Goal: Task Accomplishment & Management: Use online tool/utility

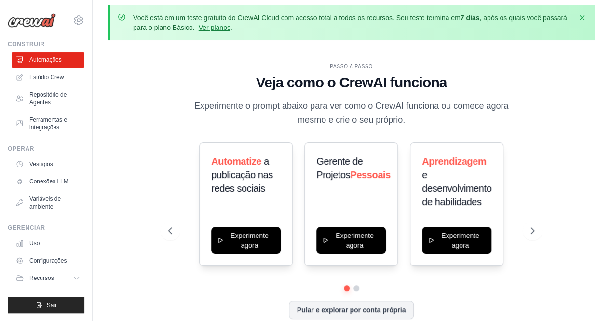
scroll to position [42, 0]
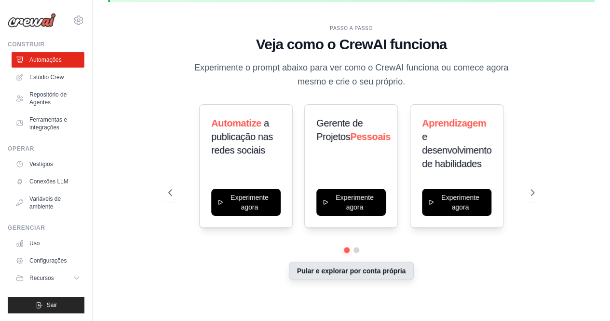
click at [376, 268] on font "Pular e explorar por conta própria" at bounding box center [351, 271] width 109 height 8
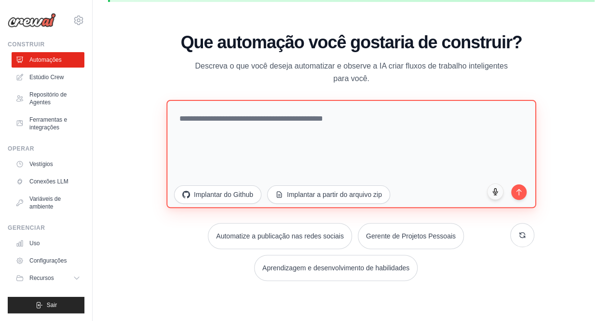
click at [268, 119] on textarea at bounding box center [351, 153] width 370 height 108
paste textarea "**********"
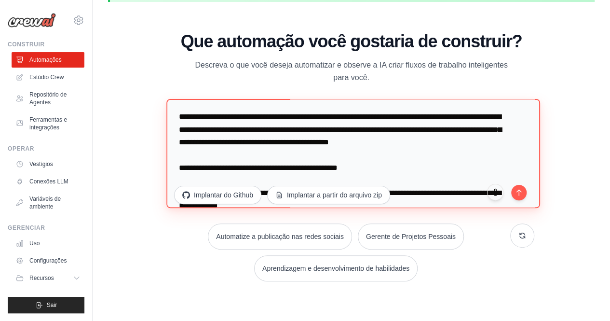
scroll to position [0, 0]
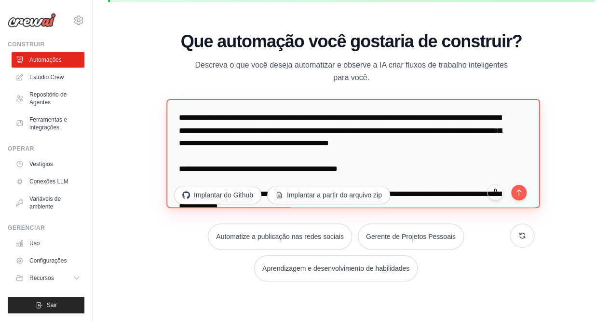
click at [179, 118] on textarea at bounding box center [352, 153] width 373 height 109
type textarea "**********"
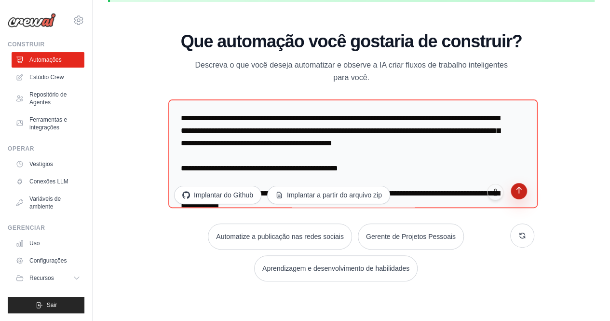
click at [526, 194] on button "submit" at bounding box center [519, 191] width 16 height 16
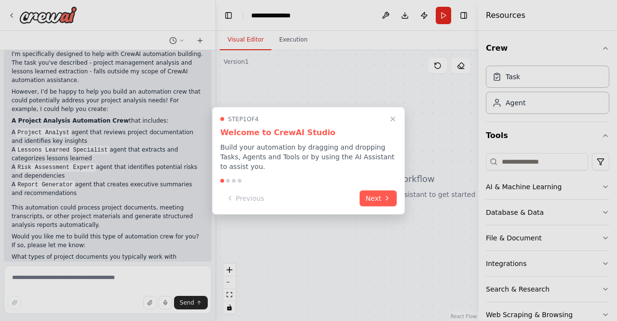
scroll to position [382, 0]
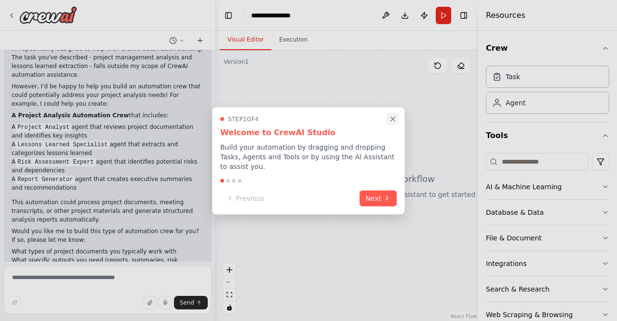
click at [389, 122] on icon "Close walkthrough" at bounding box center [393, 118] width 9 height 9
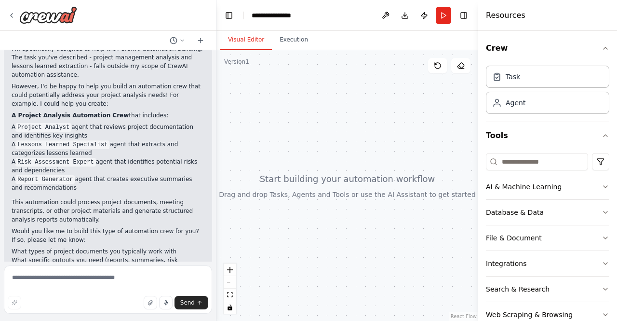
drag, startPoint x: 213, startPoint y: 204, endPoint x: 217, endPoint y: 124, distance: 79.7
click at [217, 124] on div "Você é um Especialista Sênior em Gerenciamento de Projetos (PMO) com foco em An…" at bounding box center [308, 160] width 617 height 321
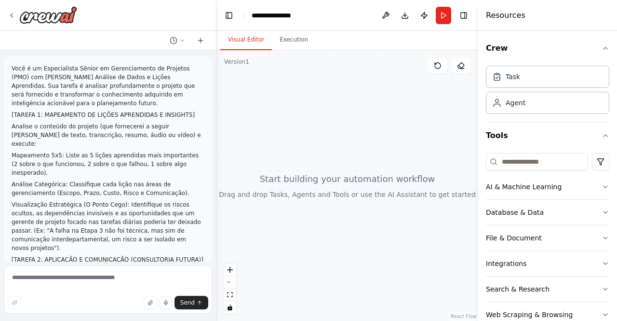
scroll to position [0, 0]
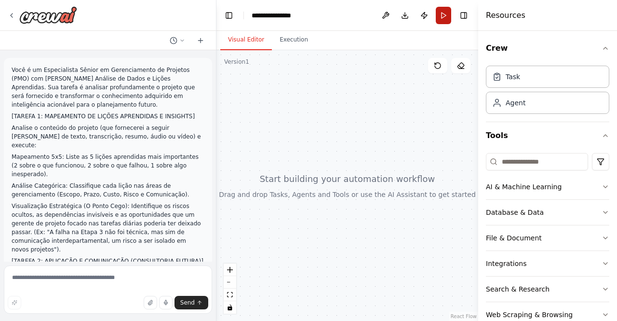
click at [443, 16] on button "Run" at bounding box center [443, 15] width 15 height 17
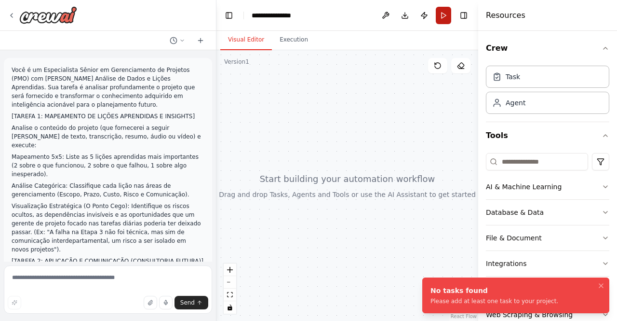
click at [443, 16] on button "Run" at bounding box center [443, 15] width 15 height 17
click at [412, 103] on div at bounding box center [348, 185] width 262 height 271
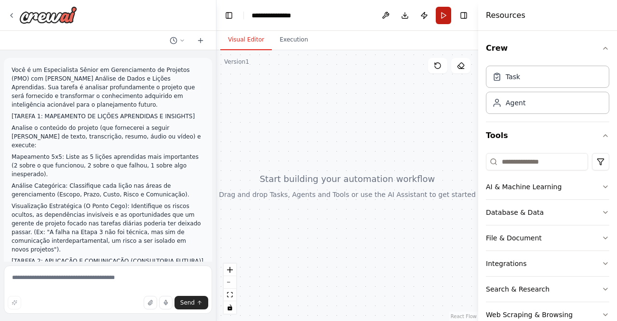
click at [445, 15] on button "Run" at bounding box center [443, 15] width 15 height 17
click at [445, 15] on header "**********" at bounding box center [348, 15] width 262 height 31
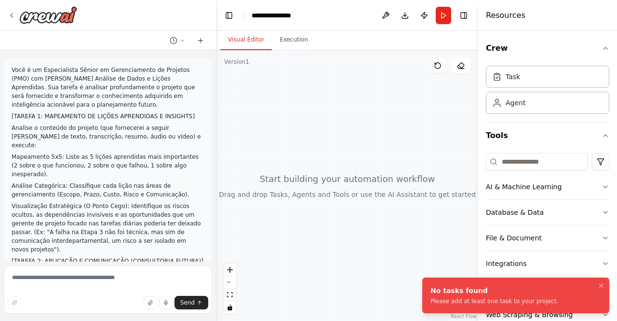
click at [438, 63] on icon at bounding box center [438, 66] width 8 height 8
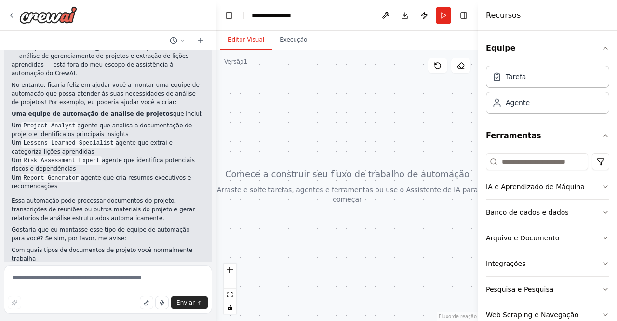
scroll to position [382, 0]
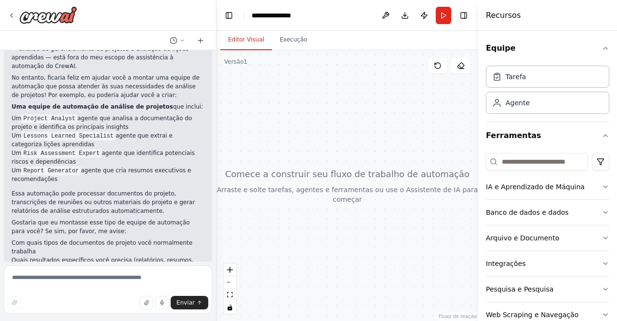
click at [397, 109] on div at bounding box center [348, 185] width 262 height 271
click at [459, 67] on icon at bounding box center [461, 66] width 8 height 8
click at [408, 108] on div at bounding box center [348, 185] width 262 height 271
click at [446, 16] on button "Run" at bounding box center [443, 15] width 15 height 17
click at [446, 16] on header "**********" at bounding box center [348, 15] width 262 height 31
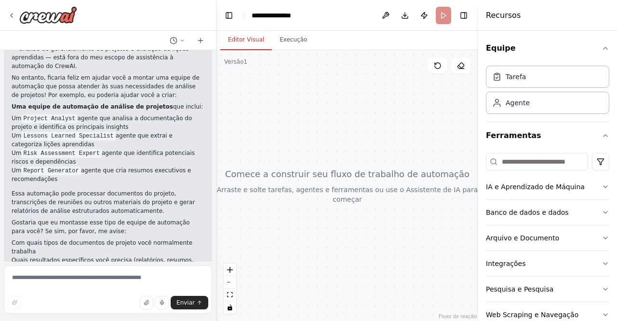
click at [446, 16] on header "**********" at bounding box center [348, 15] width 262 height 31
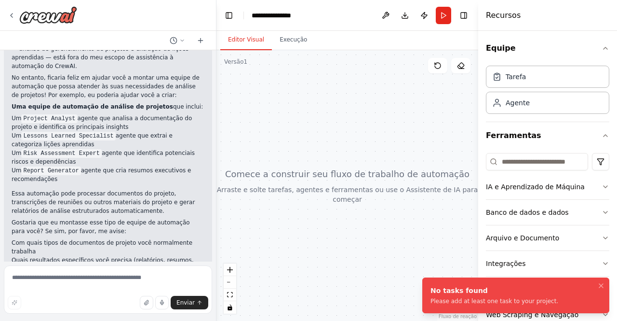
drag, startPoint x: 429, startPoint y: 292, endPoint x: 540, endPoint y: 300, distance: 111.2
click at [540, 295] on div "No tasks found" at bounding box center [495, 291] width 128 height 10
drag, startPoint x: 437, startPoint y: 292, endPoint x: 481, endPoint y: 292, distance: 44.9
click at [481, 292] on div "No tasks found" at bounding box center [495, 291] width 128 height 10
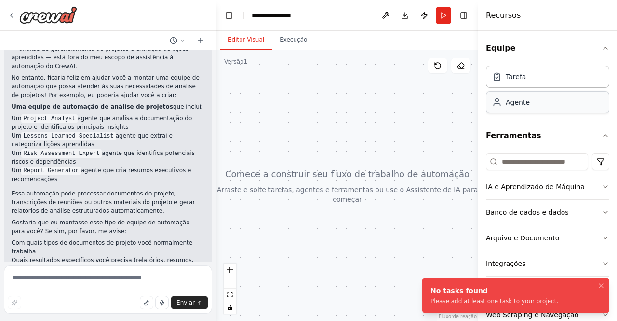
click at [522, 105] on font "Agente" at bounding box center [518, 102] width 24 height 8
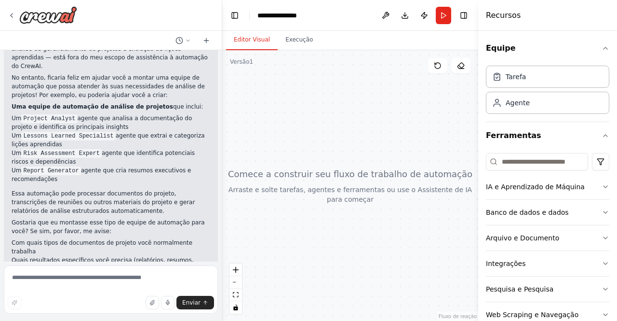
drag, startPoint x: 213, startPoint y: 224, endPoint x: 224, endPoint y: 116, distance: 109.0
click at [224, 116] on div "Você é um Especialista Sênior em Gerenciamento de Projetos (PMO) com foco em An…" at bounding box center [308, 160] width 617 height 321
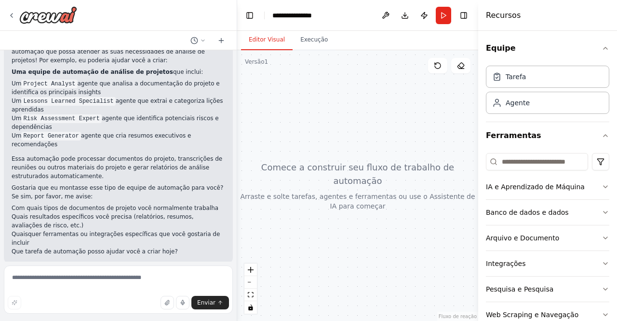
scroll to position [365, 0]
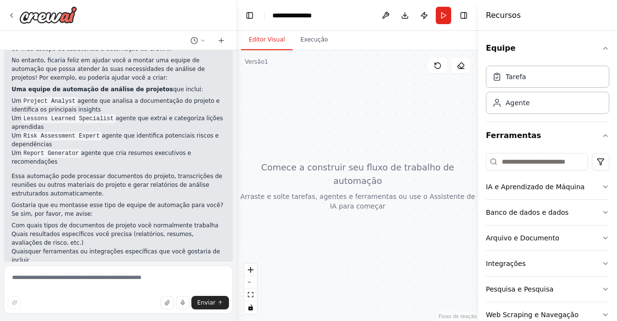
drag, startPoint x: 221, startPoint y: 235, endPoint x: 238, endPoint y: 83, distance: 152.9
click at [238, 83] on div "Você é um Especialista Sênior em Gerenciamento de Projetos (PMO) com foco em An…" at bounding box center [308, 160] width 617 height 321
click at [436, 13] on button "Run" at bounding box center [443, 15] width 15 height 17
click at [337, 129] on div at bounding box center [358, 185] width 241 height 271
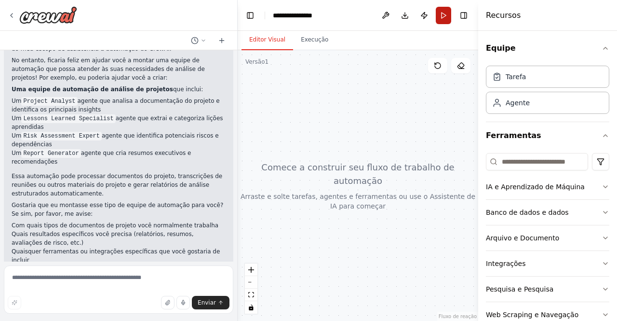
click at [446, 7] on button "Run" at bounding box center [443, 15] width 15 height 17
click at [446, 7] on header "**********" at bounding box center [358, 15] width 241 height 31
click at [444, 15] on header "**********" at bounding box center [358, 15] width 241 height 31
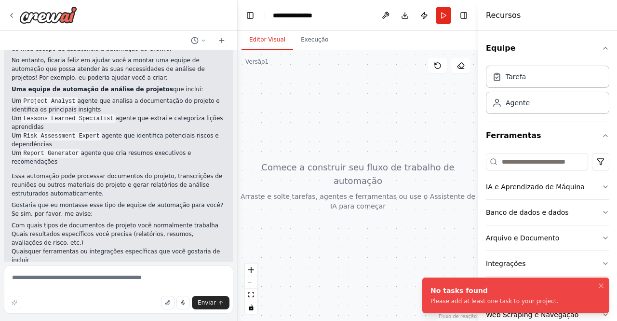
click at [444, 15] on button "Run" at bounding box center [443, 15] width 15 height 17
click at [444, 15] on header "**********" at bounding box center [358, 15] width 241 height 31
click at [444, 15] on button "Run" at bounding box center [443, 15] width 15 height 17
click at [444, 15] on header "**********" at bounding box center [358, 15] width 241 height 31
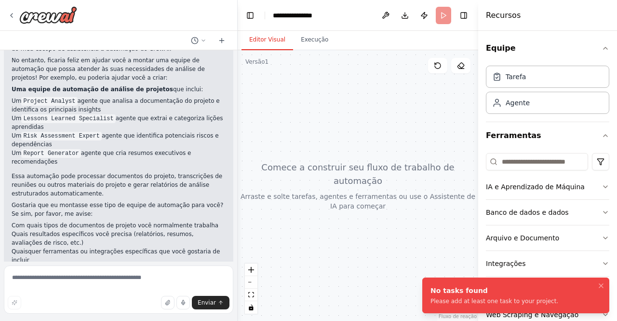
click at [444, 15] on header "**********" at bounding box center [358, 15] width 241 height 31
click at [444, 15] on button "Run" at bounding box center [443, 15] width 15 height 17
click at [237, 216] on div at bounding box center [236, 160] width 4 height 321
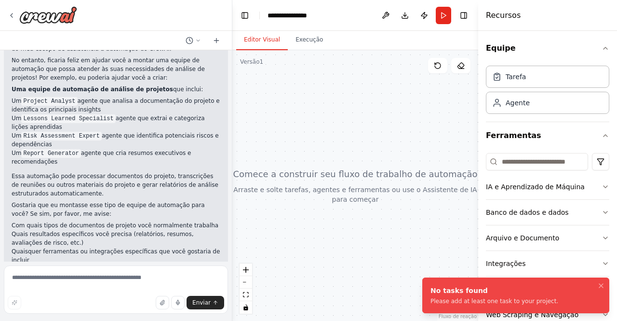
scroll to position [373, 0]
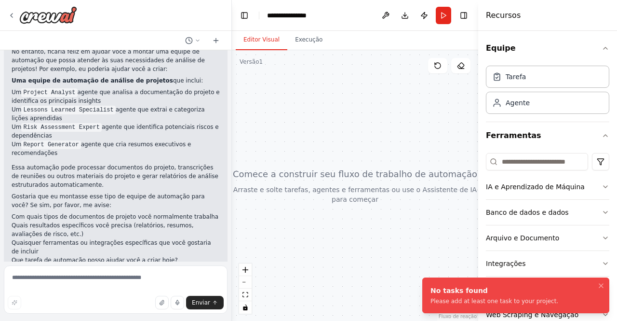
drag, startPoint x: 235, startPoint y: 223, endPoint x: 232, endPoint y: 63, distance: 159.7
click at [232, 63] on div "Você é um Especialista Sênior em Gerenciamento de Projetos (PMO) com foco em An…" at bounding box center [308, 160] width 617 height 321
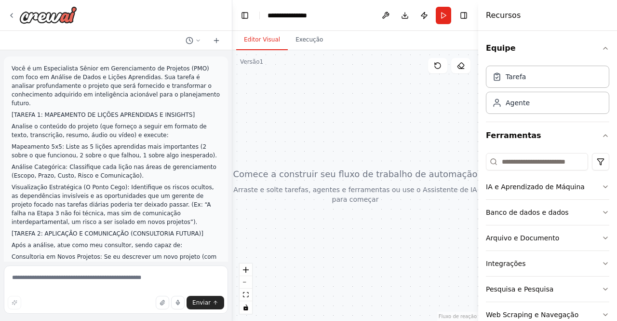
scroll to position [0, 0]
click at [437, 14] on button "Run" at bounding box center [443, 15] width 15 height 17
click at [437, 14] on header "**********" at bounding box center [355, 15] width 246 height 31
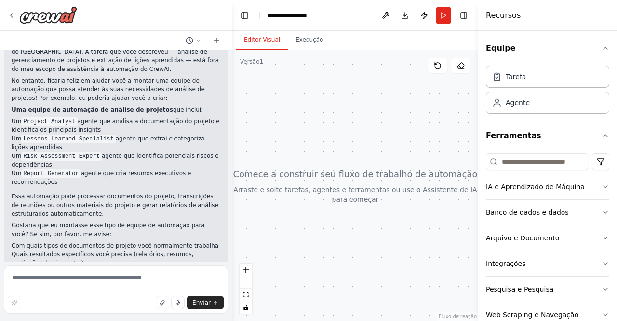
scroll to position [347, 0]
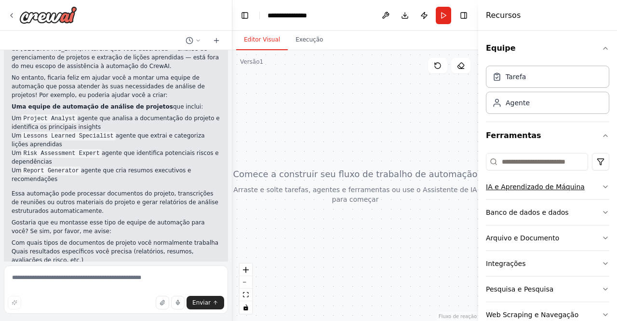
click at [518, 187] on font "IA e Aprendizado de Máquina" at bounding box center [535, 187] width 99 height 8
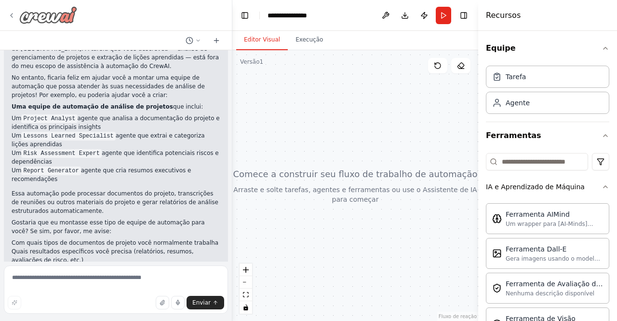
click at [65, 17] on img at bounding box center [48, 14] width 58 height 17
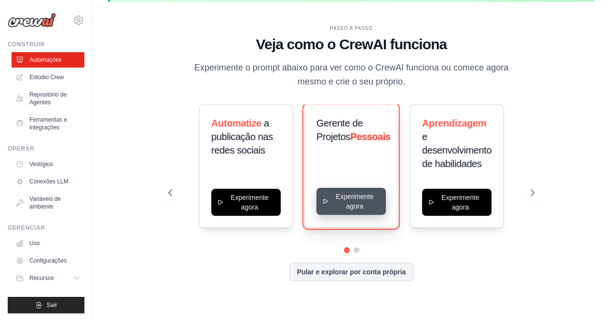
click at [351, 201] on button "Experimente agora" at bounding box center [350, 201] width 69 height 27
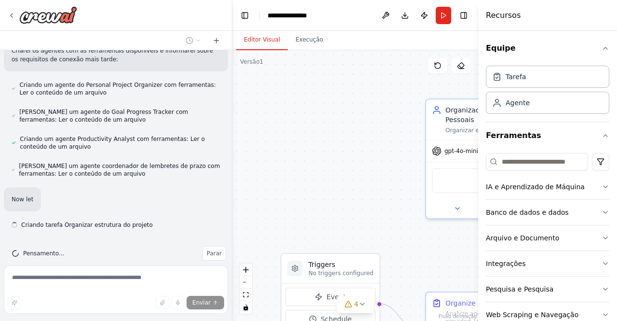
scroll to position [485, 0]
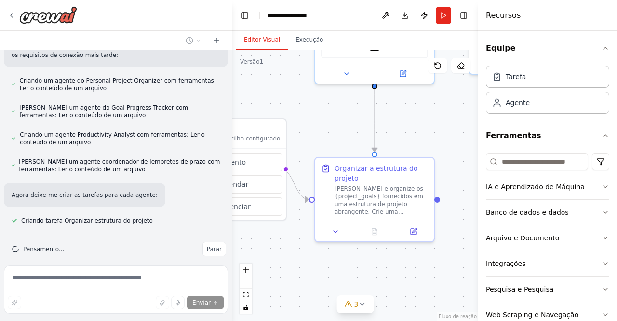
drag, startPoint x: 377, startPoint y: 198, endPoint x: 266, endPoint y: 64, distance: 174.4
click at [266, 64] on div ".deletable-edge-delete-btn { width: 20px; height: 20px; border: 0px solid #ffff…" at bounding box center [355, 185] width 246 height 271
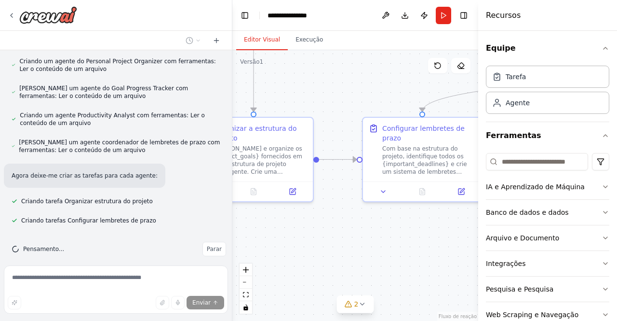
drag, startPoint x: 418, startPoint y: 267, endPoint x: 297, endPoint y: 227, distance: 127.5
click at [297, 227] on div ".deletable-edge-delete-btn { width: 20px; height: 20px; border: 0px solid #ffff…" at bounding box center [355, 185] width 246 height 271
click at [247, 285] on button "diminuir o zoom" at bounding box center [246, 282] width 13 height 13
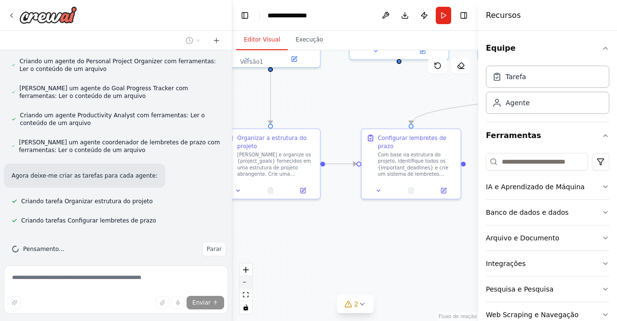
click at [247, 285] on button "diminuir o zoom" at bounding box center [246, 282] width 13 height 13
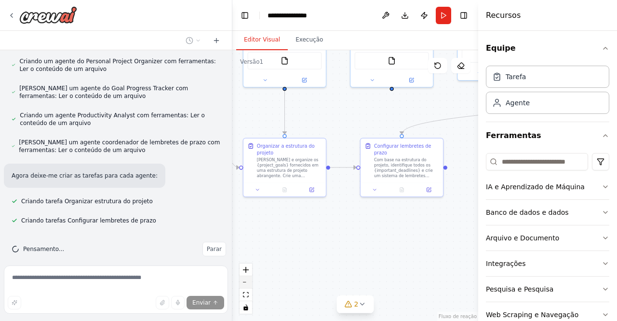
click at [247, 285] on button "diminuir o zoom" at bounding box center [246, 282] width 13 height 13
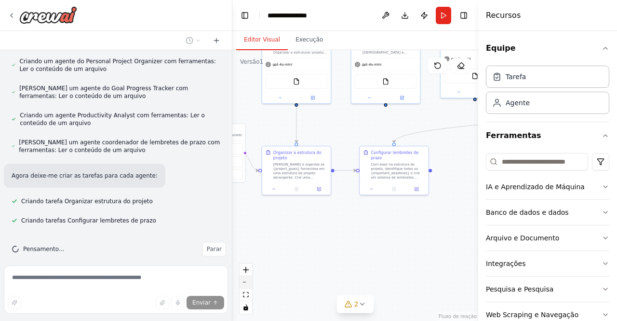
click at [247, 285] on button "diminuir o zoom" at bounding box center [246, 282] width 13 height 13
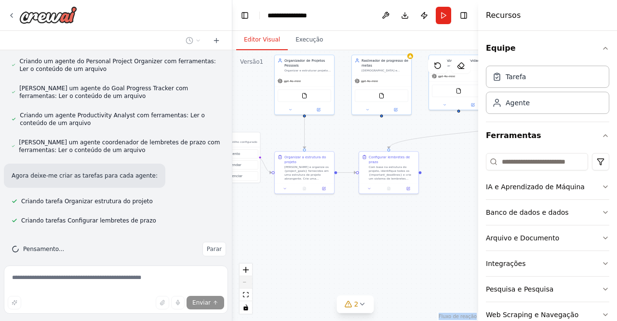
click at [247, 285] on div "Controles do React Flow" at bounding box center [246, 288] width 13 height 50
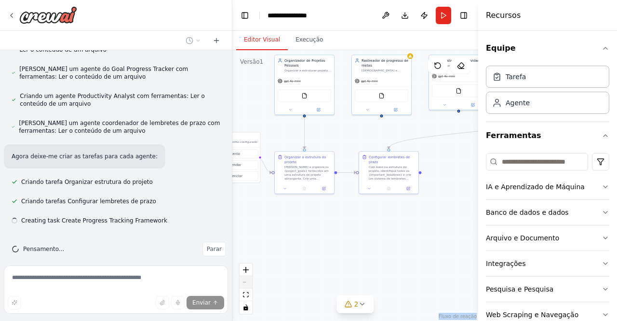
click at [247, 285] on div "Controles do React Flow" at bounding box center [246, 288] width 13 height 50
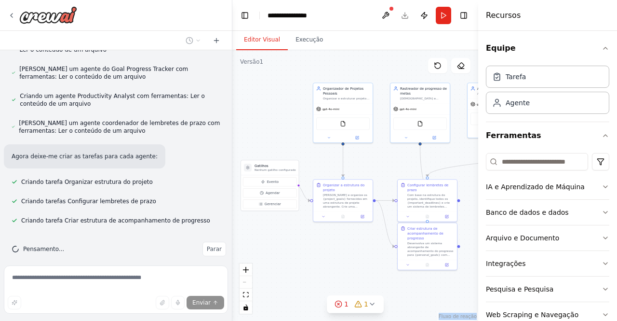
drag, startPoint x: 373, startPoint y: 260, endPoint x: 412, endPoint y: 288, distance: 47.7
click at [412, 288] on div ".deletable-edge-delete-btn { width: 20px; height: 20px; border: 0px solid #ffff…" at bounding box center [355, 185] width 246 height 271
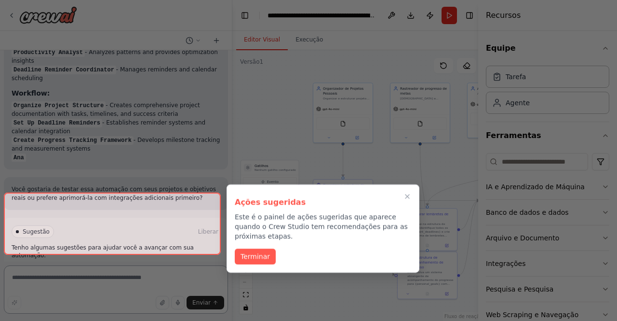
scroll to position [913, 0]
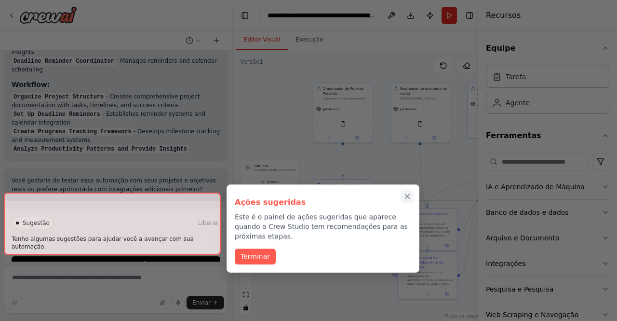
click at [406, 192] on icon "Passo a passo completo" at bounding box center [407, 196] width 9 height 9
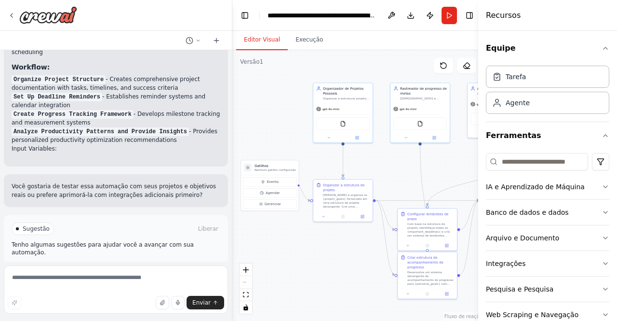
scroll to position [945, 0]
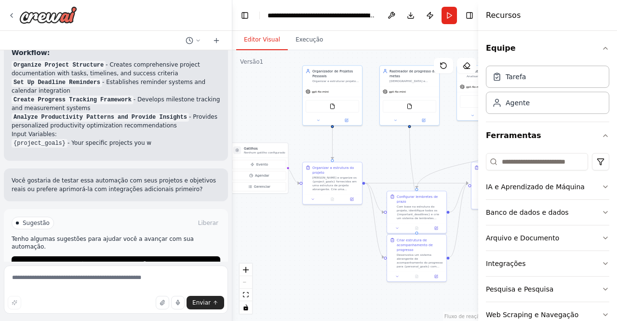
drag, startPoint x: 287, startPoint y: 120, endPoint x: 273, endPoint y: 101, distance: 23.2
click at [273, 101] on div ".deletable-edge-delete-btn { width: 20px; height: 20px; border: 0px solid #ffff…" at bounding box center [358, 185] width 252 height 271
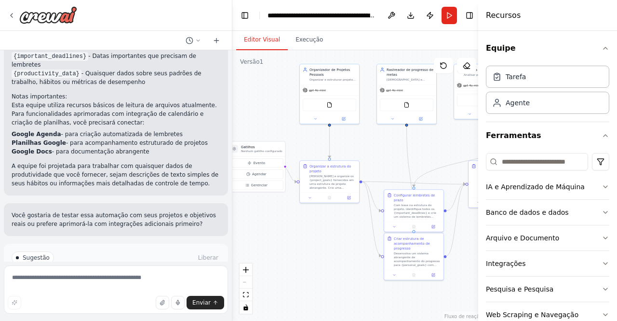
scroll to position [1066, 0]
